Goal: Task Accomplishment & Management: Manage account settings

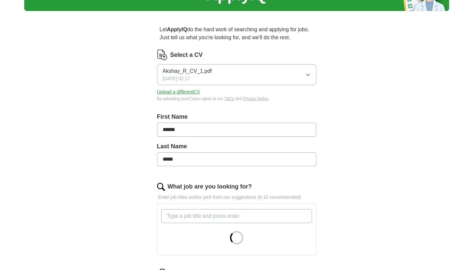
scroll to position [62, 0]
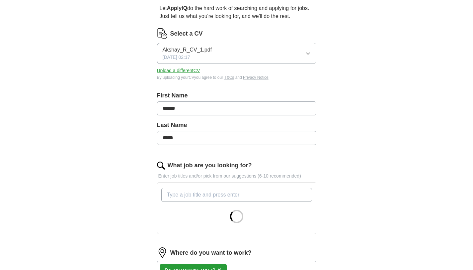
click at [295, 49] on button "Akshay_R_CV_1.pdf [DATE] 02:17" at bounding box center [236, 53] width 159 height 21
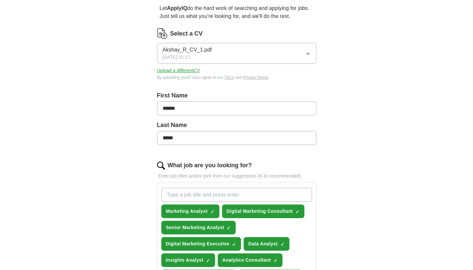
click at [172, 70] on button "Upload a different CV" at bounding box center [178, 70] width 43 height 7
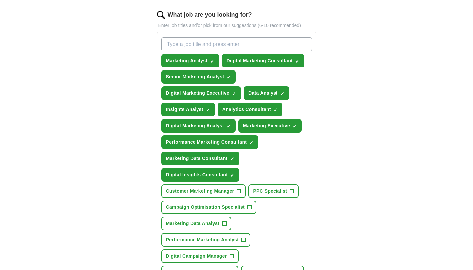
scroll to position [214, 0]
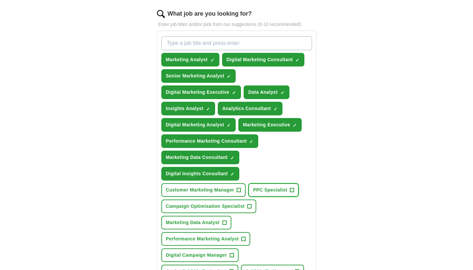
click at [287, 189] on span "PPC Specialist" at bounding box center [270, 189] width 34 height 7
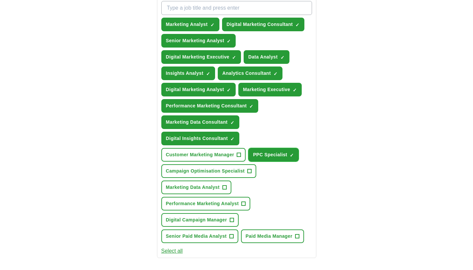
scroll to position [249, 0]
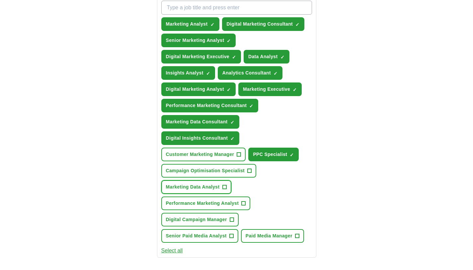
click at [224, 186] on span "+" at bounding box center [224, 186] width 4 height 5
click at [243, 202] on span "+" at bounding box center [244, 203] width 4 height 5
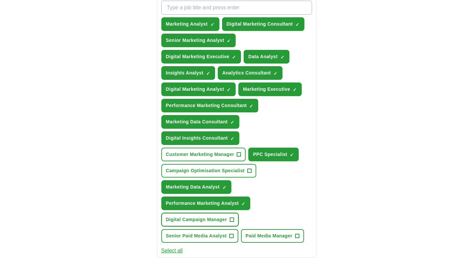
click at [230, 220] on span "+" at bounding box center [232, 219] width 4 height 5
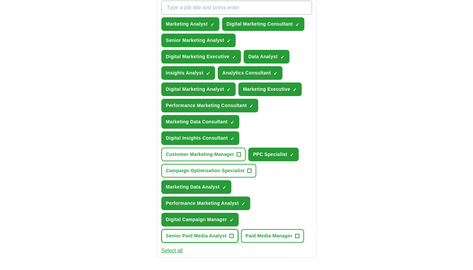
click at [233, 235] on span "+" at bounding box center [231, 235] width 4 height 5
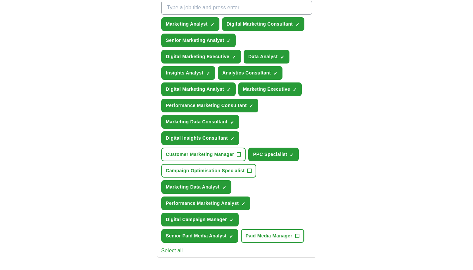
click at [262, 237] on span "Paid Media Manager" at bounding box center [269, 235] width 47 height 7
click at [221, 171] on span "Campaign Optimisation Specialist" at bounding box center [205, 170] width 79 height 7
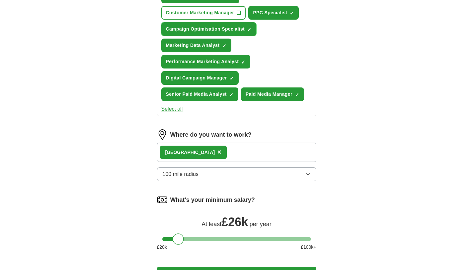
scroll to position [410, 0]
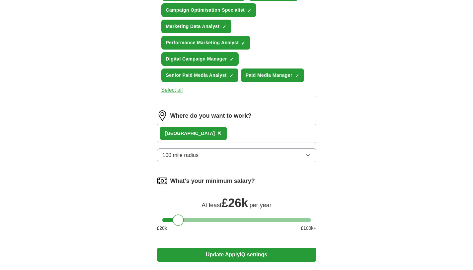
click at [224, 136] on div "Leeds ×" at bounding box center [236, 132] width 159 height 19
click at [212, 131] on div "Leeds ×" at bounding box center [236, 132] width 159 height 19
click at [202, 153] on button "100 mile radius" at bounding box center [236, 155] width 159 height 14
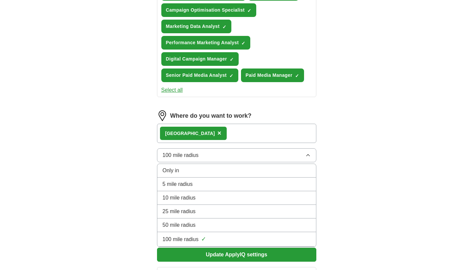
click at [202, 153] on button "100 mile radius" at bounding box center [236, 155] width 159 height 14
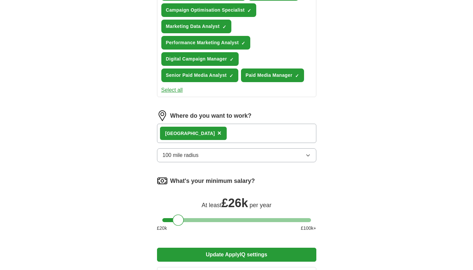
click at [217, 133] on span "×" at bounding box center [219, 132] width 4 height 7
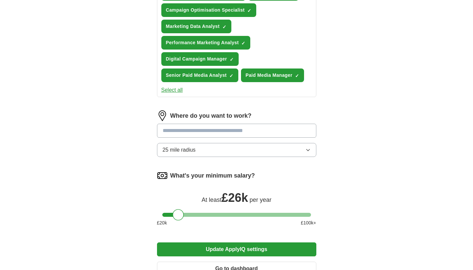
click at [180, 132] on input at bounding box center [236, 130] width 159 height 14
type input "***"
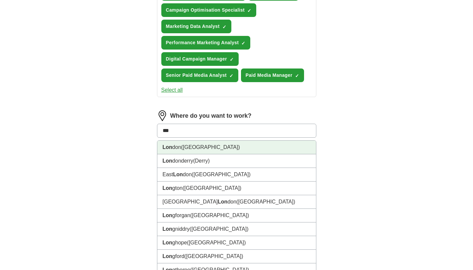
click at [183, 146] on span "([GEOGRAPHIC_DATA])" at bounding box center [210, 147] width 59 height 6
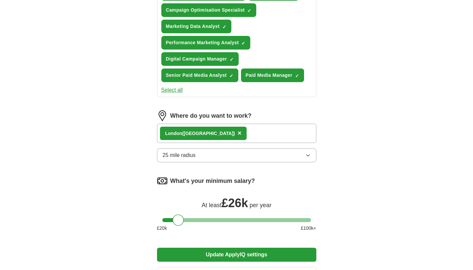
click at [182, 158] on span "25 mile radius" at bounding box center [179, 155] width 33 height 8
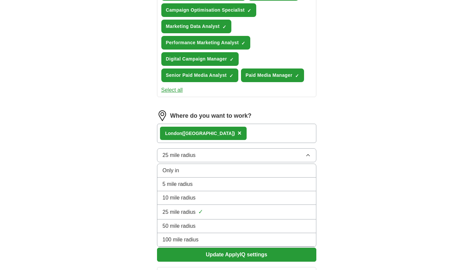
click at [178, 236] on span "100 mile radius" at bounding box center [181, 239] width 36 height 8
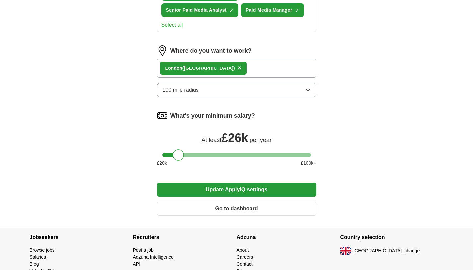
scroll to position [475, 0]
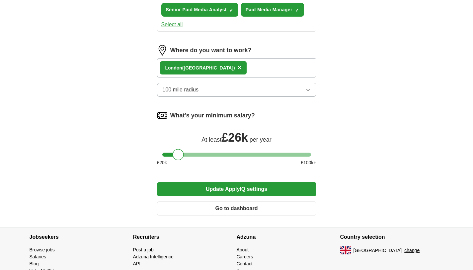
click at [236, 187] on button "Update ApplyIQ settings" at bounding box center [236, 189] width 159 height 14
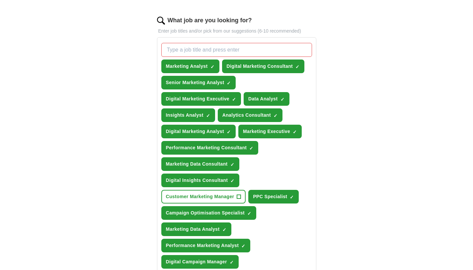
scroll to position [207, 0]
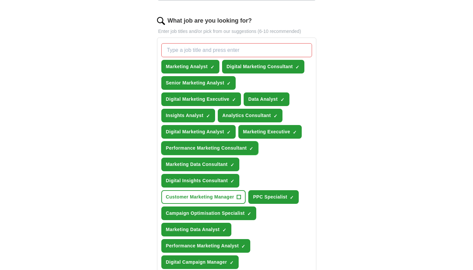
click at [0, 0] on span "×" at bounding box center [0, 0] width 0 height 0
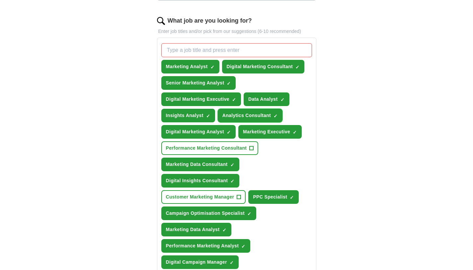
click at [0, 0] on span "×" at bounding box center [0, 0] width 0 height 0
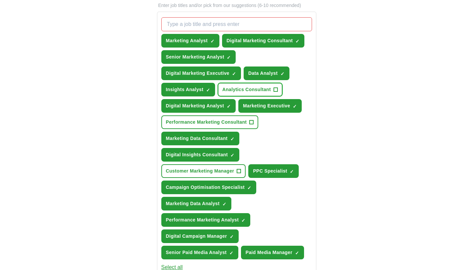
scroll to position [234, 0]
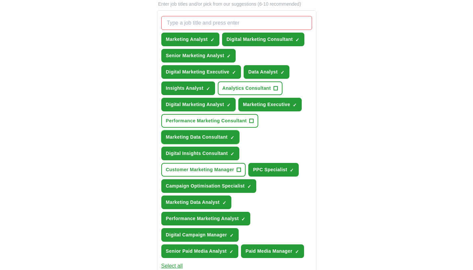
click at [0, 0] on span "×" at bounding box center [0, 0] width 0 height 0
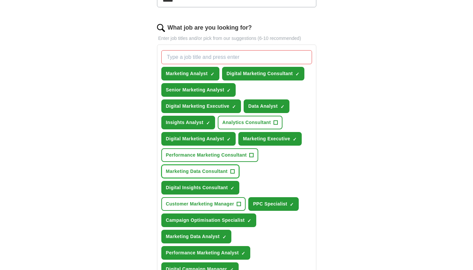
scroll to position [193, 0]
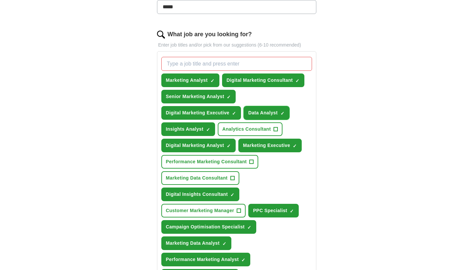
click at [287, 111] on button "Data Analyst ✓ ×" at bounding box center [267, 113] width 46 height 14
click at [0, 0] on span "×" at bounding box center [0, 0] width 0 height 0
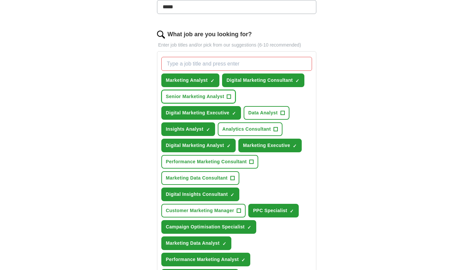
scroll to position [225, 0]
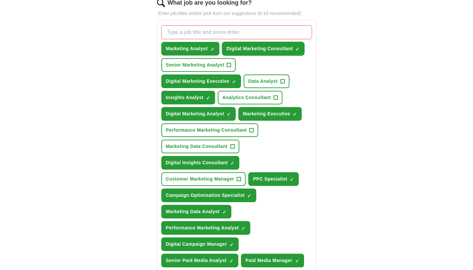
click at [0, 0] on span "×" at bounding box center [0, 0] width 0 height 0
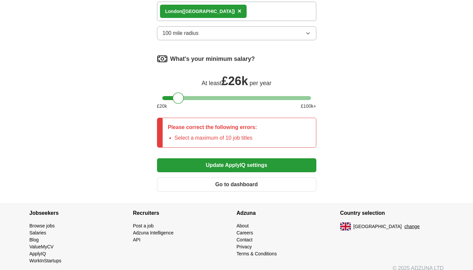
scroll to position [547, 0]
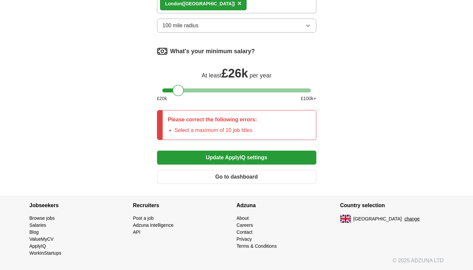
click at [257, 159] on button "Update ApplyIQ settings" at bounding box center [236, 157] width 159 height 14
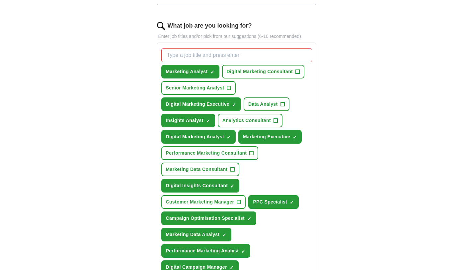
scroll to position [204, 0]
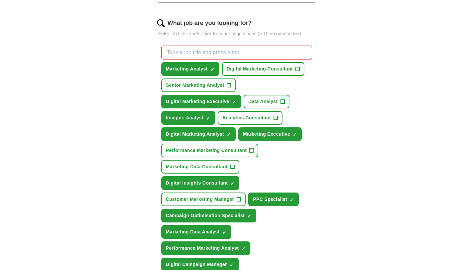
click at [0, 0] on span "×" at bounding box center [0, 0] width 0 height 0
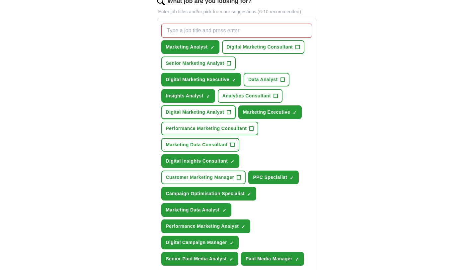
scroll to position [228, 0]
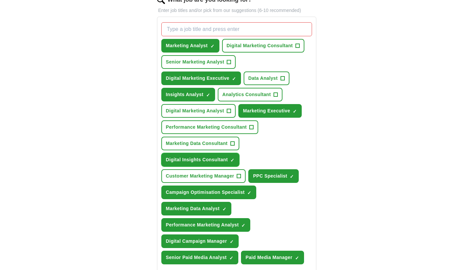
click at [235, 155] on button "Digital Insights Consultant ✓ ×" at bounding box center [200, 160] width 78 height 14
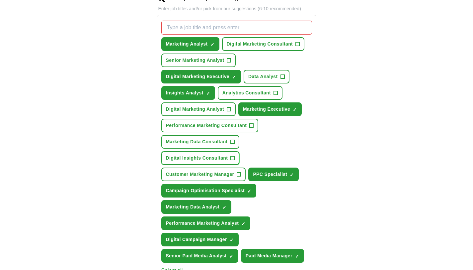
scroll to position [248, 0]
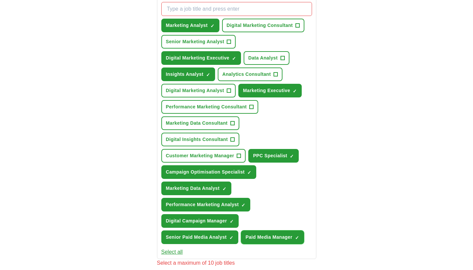
click at [0, 0] on span "×" at bounding box center [0, 0] width 0 height 0
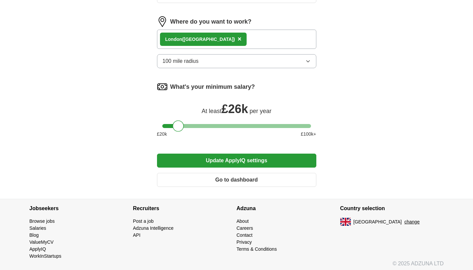
scroll to position [507, 0]
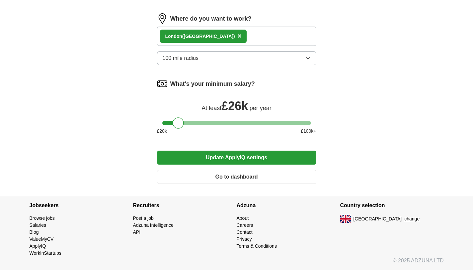
click at [256, 157] on button "Update ApplyIQ settings" at bounding box center [236, 157] width 159 height 14
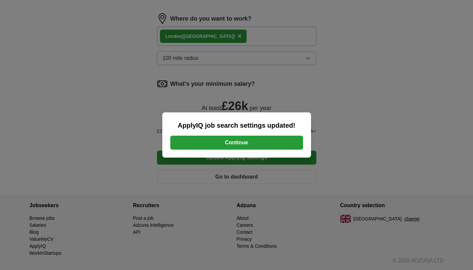
click at [257, 142] on button "Continue" at bounding box center [236, 142] width 133 height 14
